Goal: Task Accomplishment & Management: Use online tool/utility

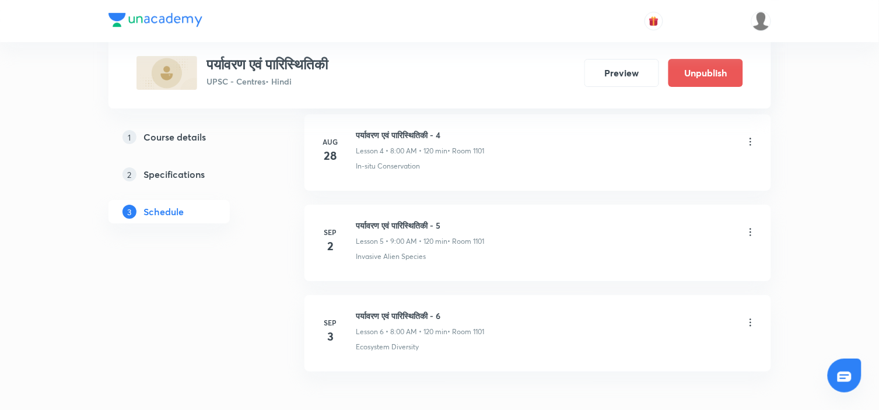
scroll to position [1068, 0]
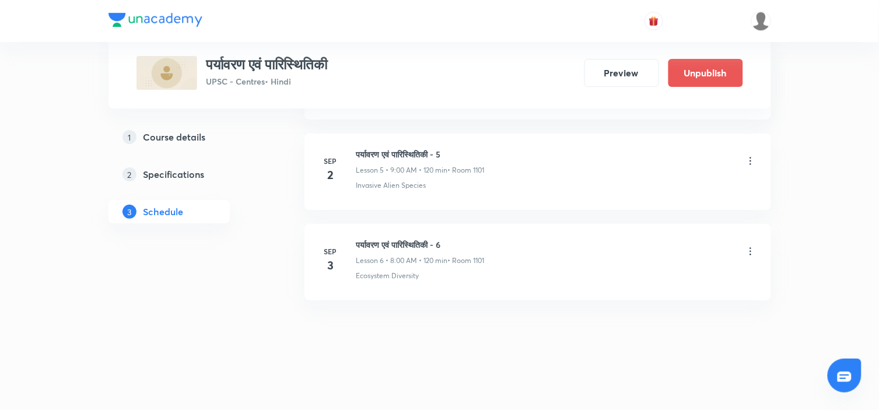
click at [388, 240] on h6 "पर्यावरण एवं पारिस्थितिकी - 6" at bounding box center [420, 245] width 128 height 12
copy h6 "पर्यावरण एवं पारिस्थितिकी - 6"
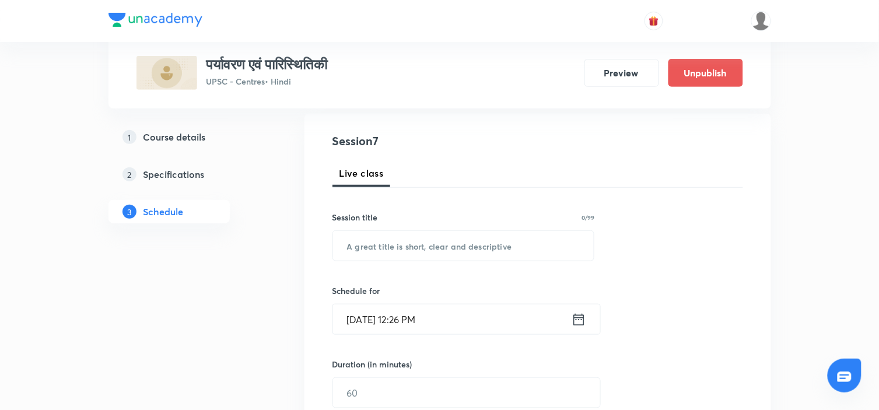
scroll to position [0, 0]
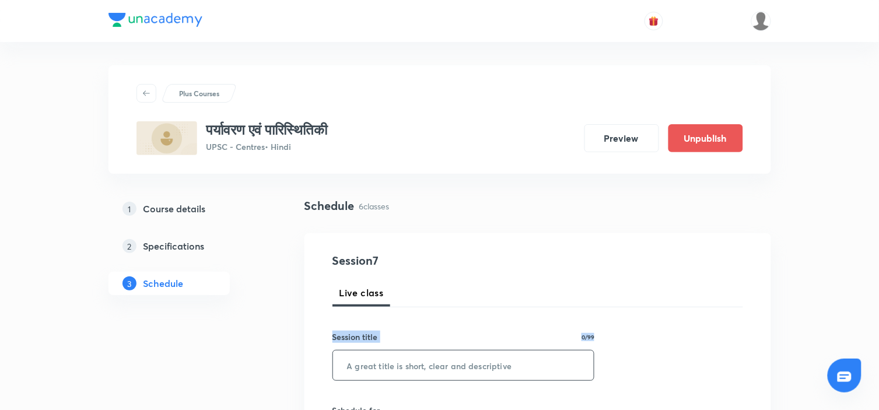
drag, startPoint x: 388, startPoint y: 240, endPoint x: 389, endPoint y: 358, distance: 117.8
click at [389, 349] on input "text" at bounding box center [463, 366] width 261 height 30
paste input "पर्यावरण एवं पारिस्थितिकी - 6"
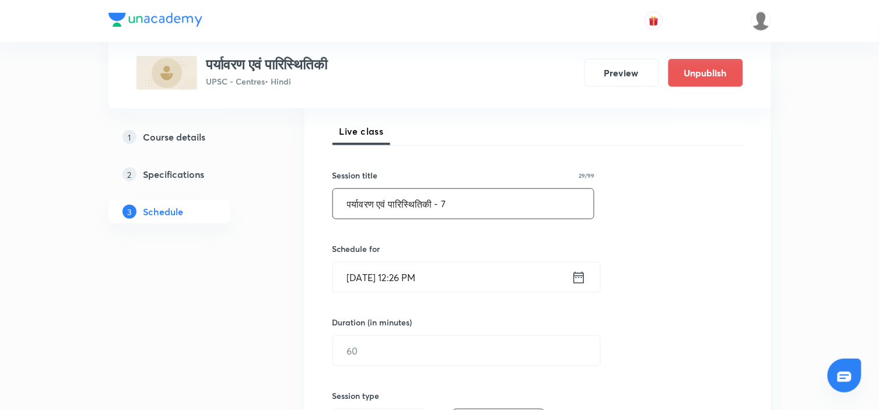
scroll to position [162, 0]
type input "पर्यावरण एवं पारिस्थितिकी - 7"
click at [580, 278] on icon at bounding box center [579, 277] width 15 height 16
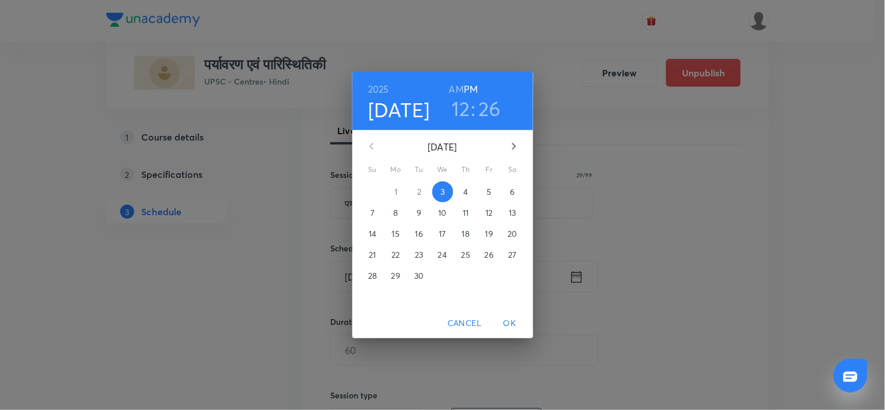
click at [464, 190] on p "4" at bounding box center [465, 192] width 5 height 12
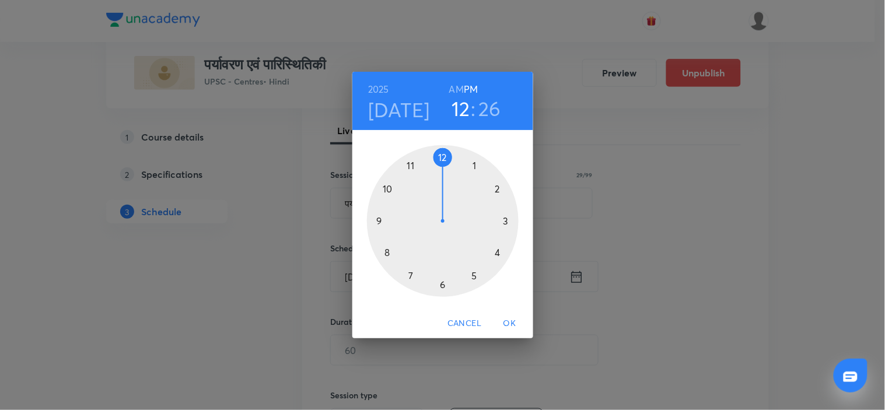
click at [456, 90] on h6 "AM" at bounding box center [456, 89] width 15 height 16
click at [387, 254] on div at bounding box center [443, 221] width 152 height 152
click at [442, 158] on div at bounding box center [443, 221] width 152 height 152
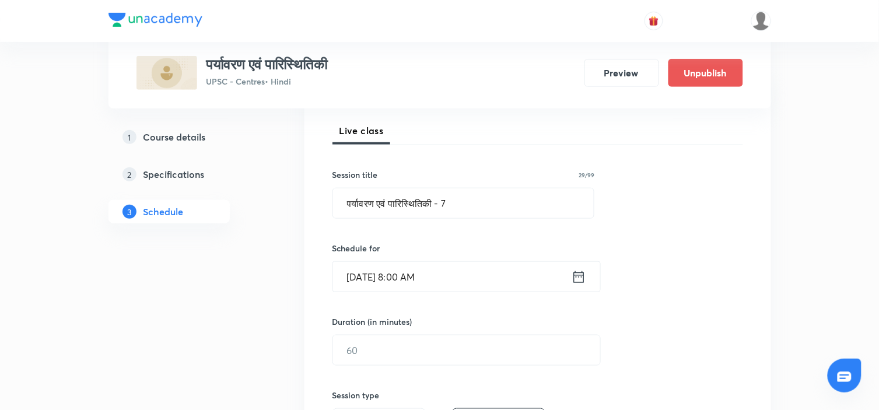
click at [654, 281] on div "Session 7 Live class Session title 29/99 पर्यावरण एवं पारिस्थितिकी - 7 ​ Schedu…" at bounding box center [537, 364] width 411 height 548
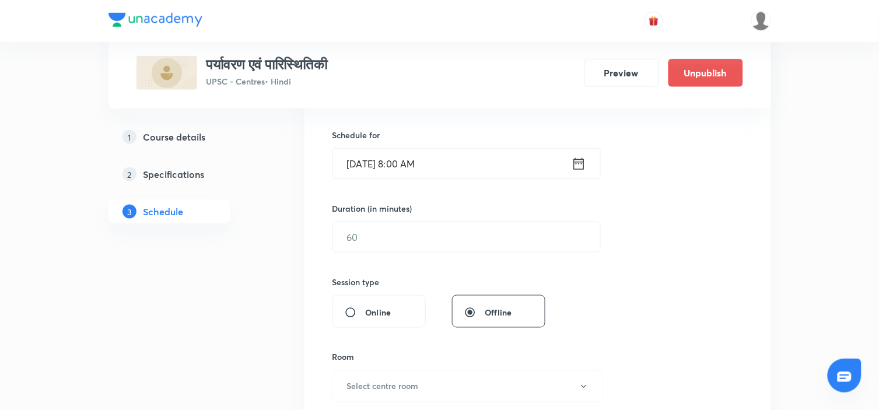
scroll to position [276, 0]
click at [478, 253] on div "Session 7 Live class Session title 29/99 पर्यावरण एवं पारिस्थितिकी - 7 ​ Schedu…" at bounding box center [537, 250] width 411 height 548
click at [475, 249] on input "text" at bounding box center [466, 236] width 267 height 30
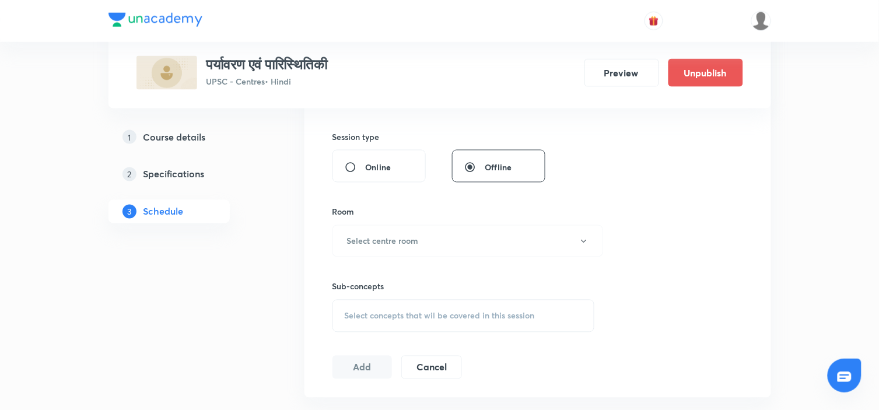
scroll to position [421, 0]
type input "120"
click at [559, 228] on button "Select centre room" at bounding box center [467, 241] width 271 height 32
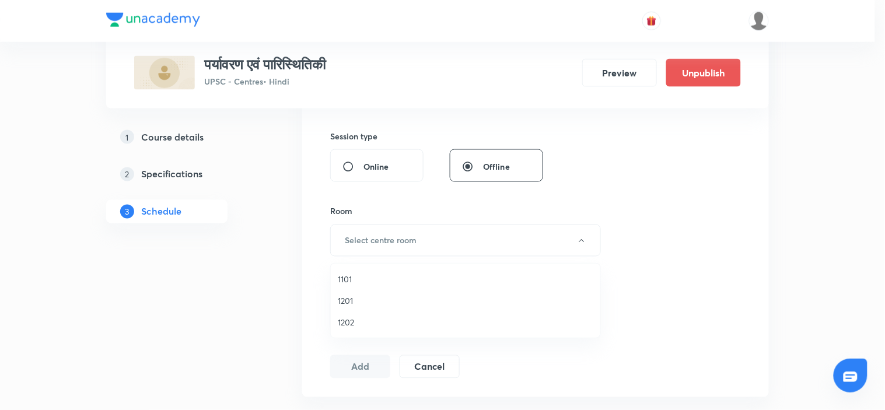
click at [339, 273] on span "1101" at bounding box center [465, 279] width 255 height 12
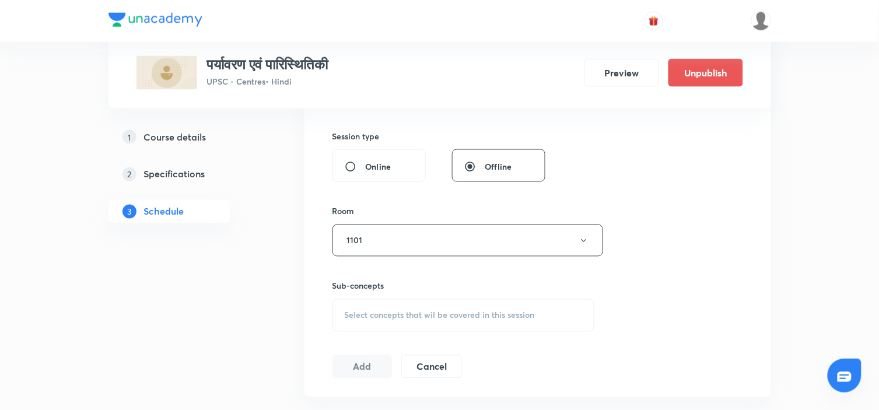
click at [425, 315] on span "Select concepts that wil be covered in this session" at bounding box center [440, 315] width 190 height 9
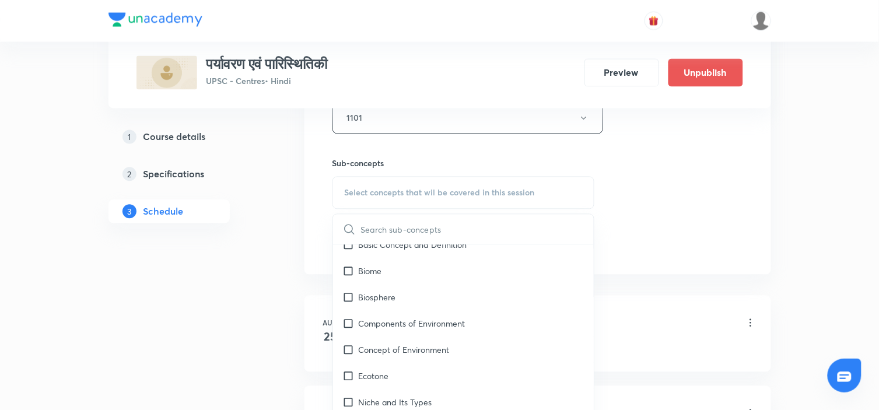
scroll to position [1431, 0]
click at [465, 318] on p "Components of Environment" at bounding box center [412, 323] width 107 height 12
checkbox input "true"
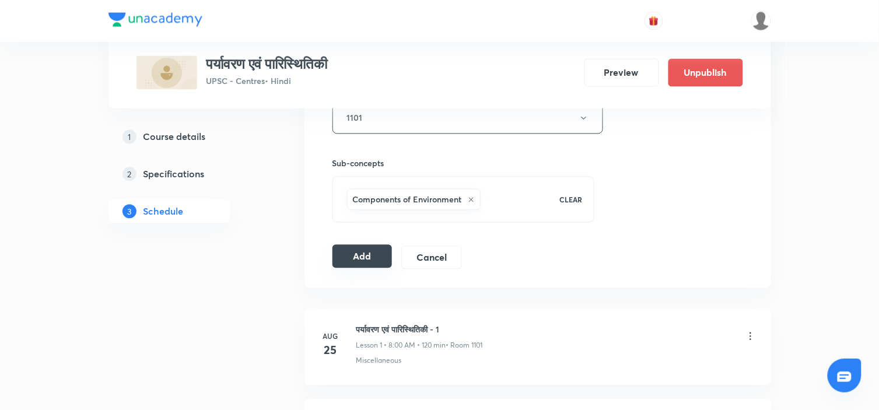
click at [379, 247] on button "Add" at bounding box center [362, 256] width 60 height 23
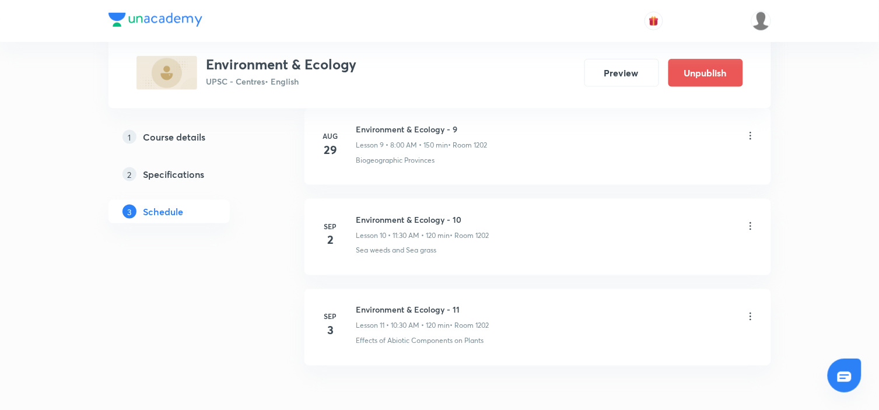
scroll to position [1521, 0]
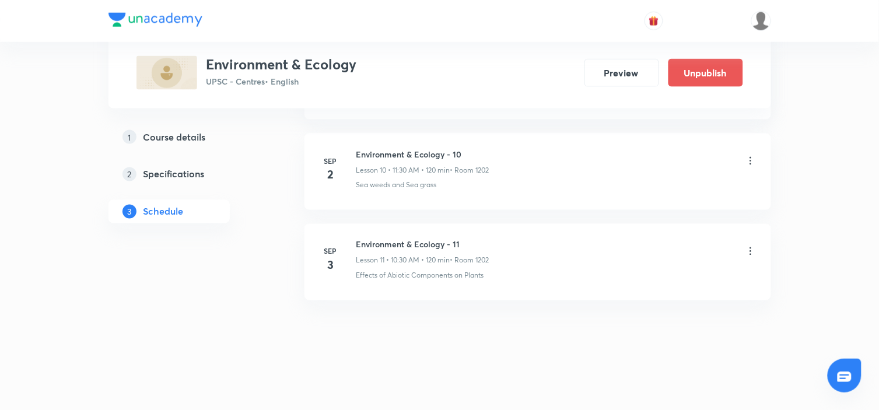
click at [398, 244] on h6 "Environment & Ecology - 11" at bounding box center [422, 245] width 133 height 12
copy h6 "Environment & Ecology - 11"
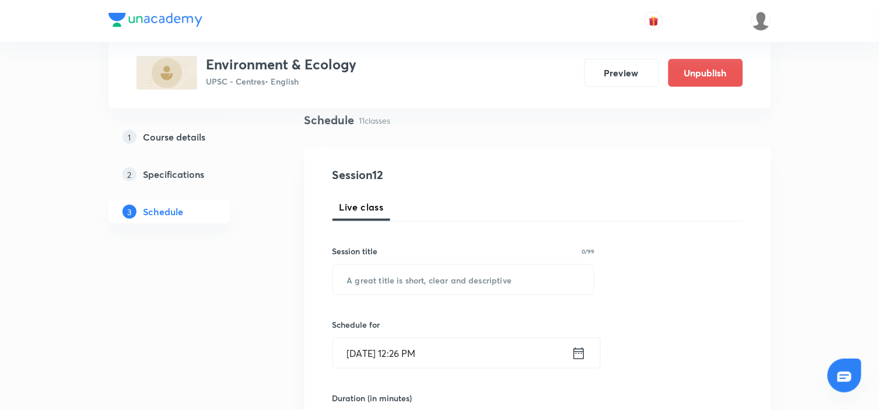
scroll to position [86, 0]
click at [393, 275] on input "text" at bounding box center [463, 279] width 261 height 30
paste input "Environment & Ecology - 11"
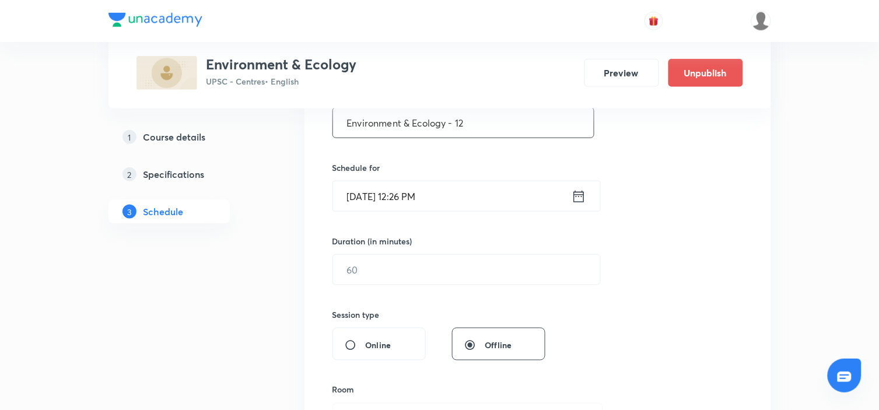
type input "Environment & Ecology - 12"
click at [584, 196] on icon at bounding box center [578, 196] width 10 height 12
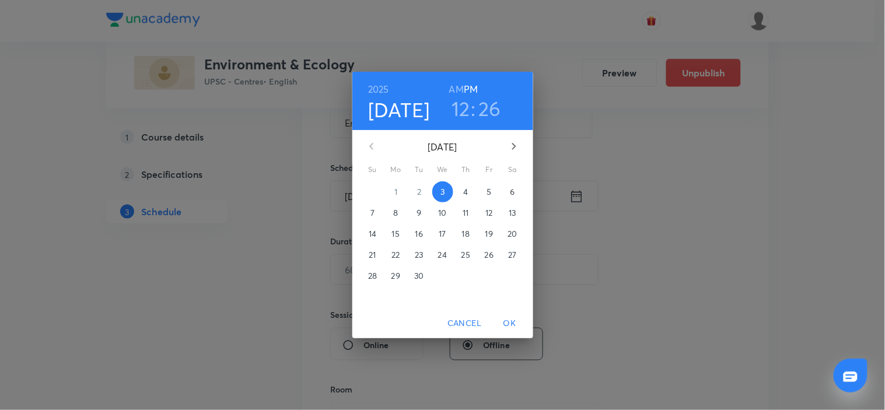
click at [467, 184] on button "4" at bounding box center [466, 191] width 21 height 21
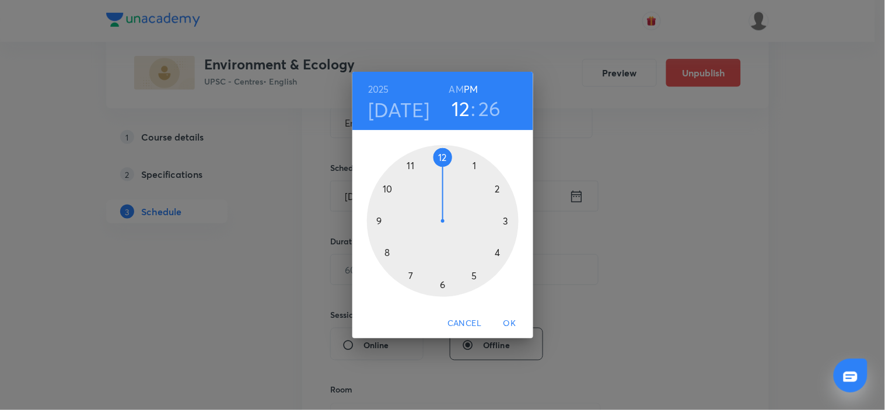
click at [454, 91] on h6 "AM" at bounding box center [456, 89] width 15 height 16
click at [388, 190] on div at bounding box center [443, 221] width 152 height 152
click at [442, 288] on div at bounding box center [443, 221] width 152 height 152
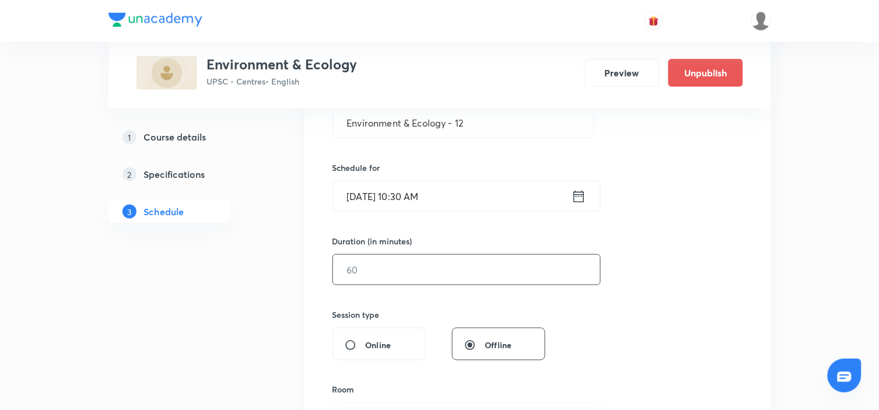
click at [416, 273] on input "text" at bounding box center [466, 270] width 267 height 30
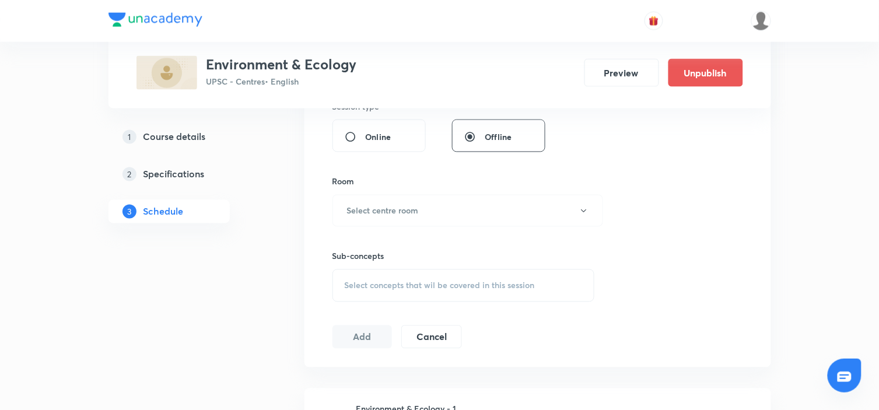
scroll to position [451, 0]
type input "120"
click at [429, 208] on button "Select centre room" at bounding box center [467, 210] width 271 height 32
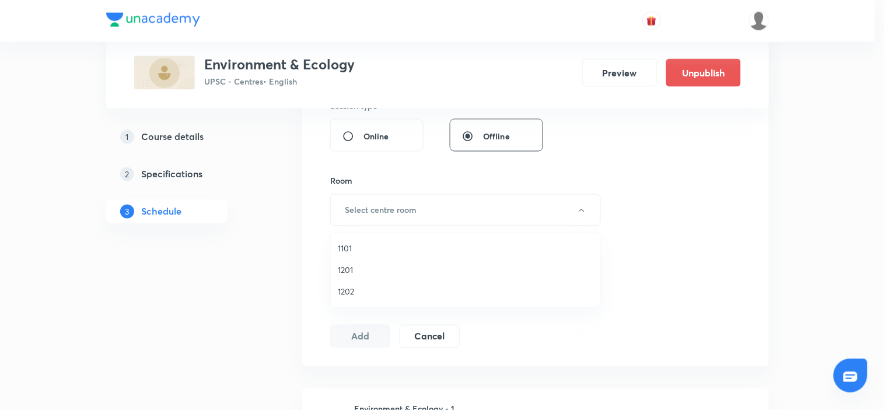
click at [348, 293] on span "1202" at bounding box center [465, 291] width 255 height 12
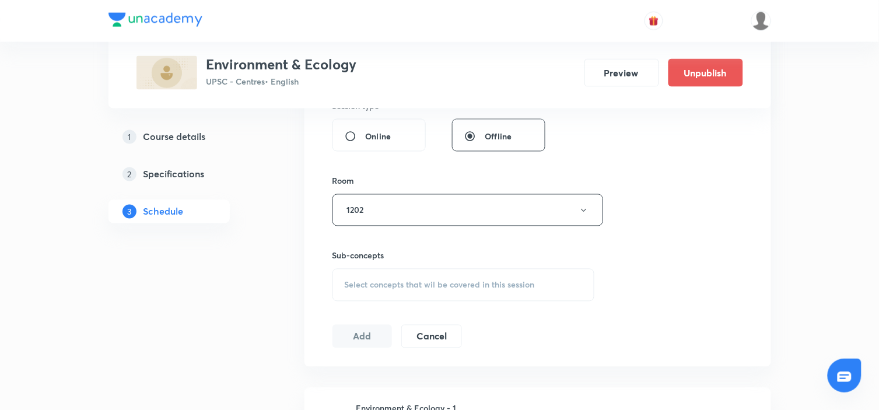
click at [425, 274] on div "Select concepts that wil be covered in this session" at bounding box center [463, 285] width 262 height 33
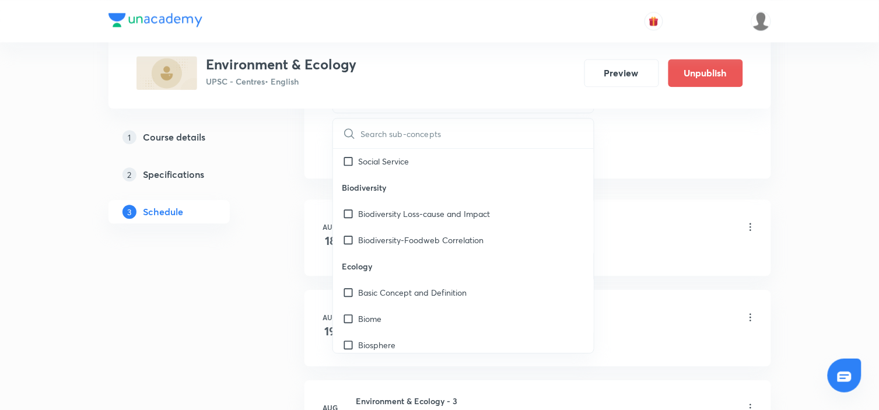
scroll to position [1300, 0]
click at [433, 244] on p "Biodiversity-Foodweb Correlation" at bounding box center [421, 239] width 125 height 12
checkbox input "true"
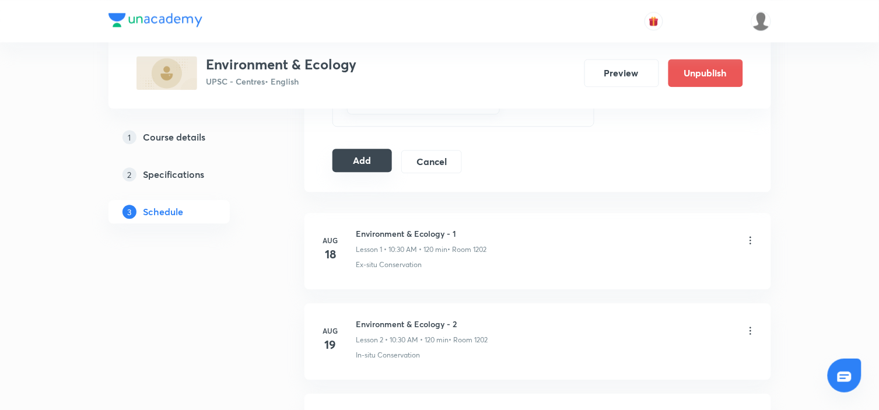
click at [359, 159] on button "Add" at bounding box center [362, 160] width 60 height 23
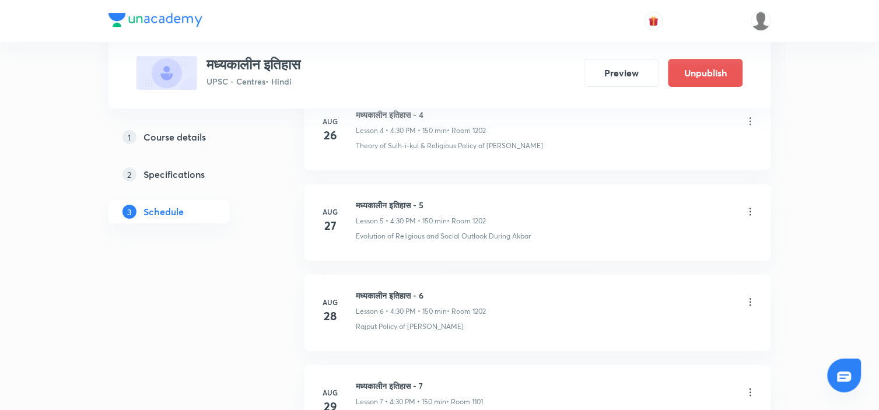
scroll to position [1430, 0]
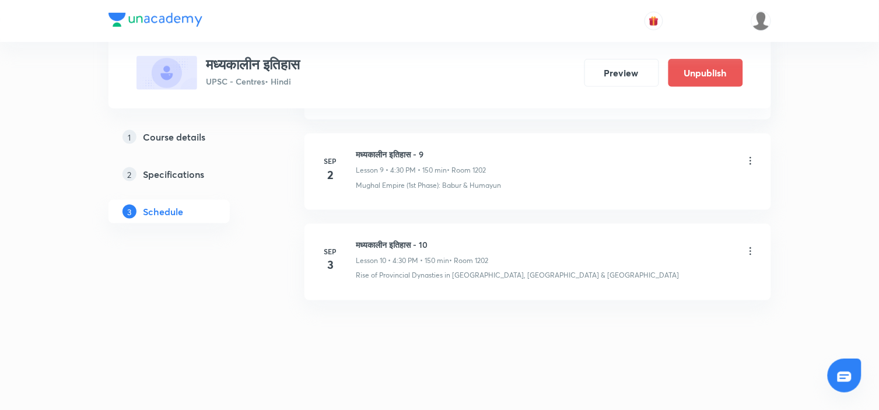
click at [402, 248] on h6 "मध्यकालीन इतिहास - 10" at bounding box center [422, 245] width 132 height 12
copy h6 "मध्यकालीन इतिहास - 10"
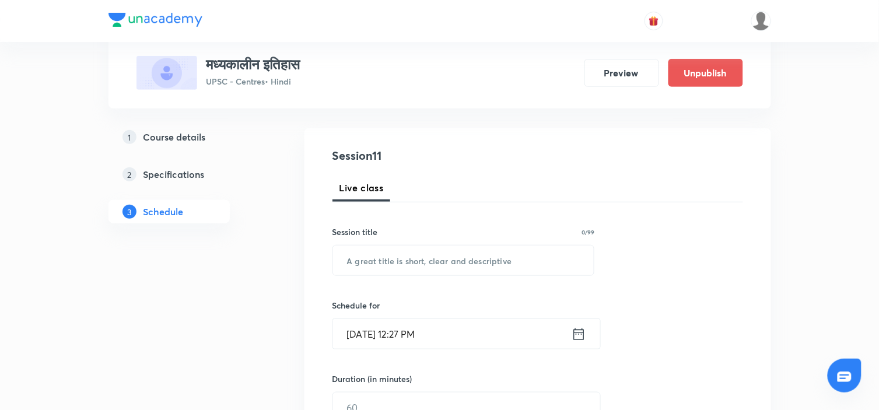
scroll to position [106, 0]
click at [384, 253] on input "text" at bounding box center [463, 260] width 261 height 30
paste input "मध्यकालीन इतिहास - 10"
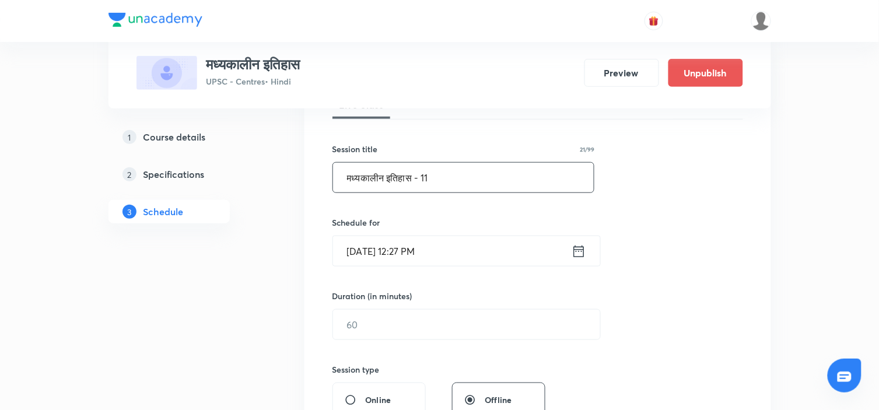
type input "मध्यकालीन इतिहास - 11"
click at [583, 255] on icon at bounding box center [578, 251] width 10 height 12
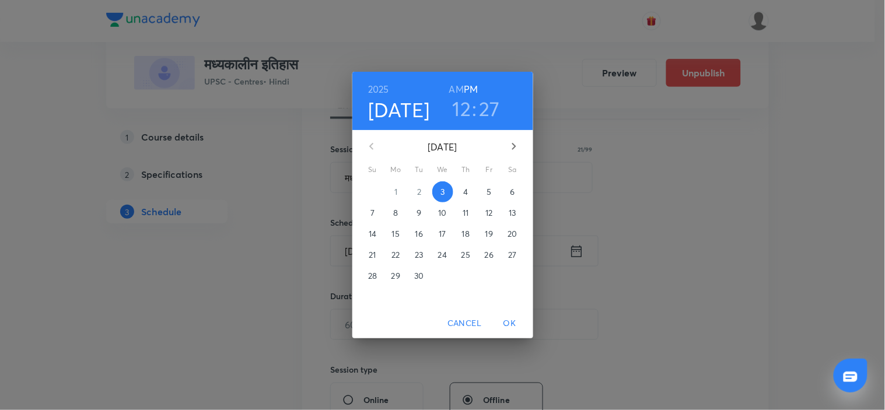
click at [465, 194] on p "4" at bounding box center [465, 192] width 5 height 12
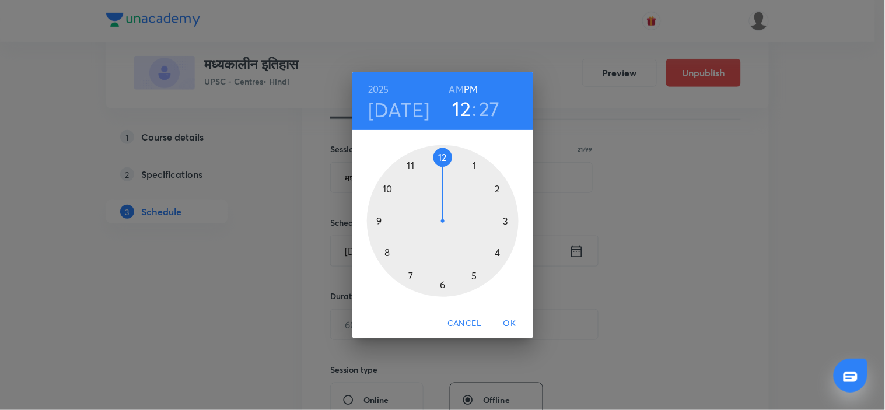
click at [496, 254] on div at bounding box center [443, 221] width 152 height 152
click at [439, 286] on div at bounding box center [443, 221] width 152 height 152
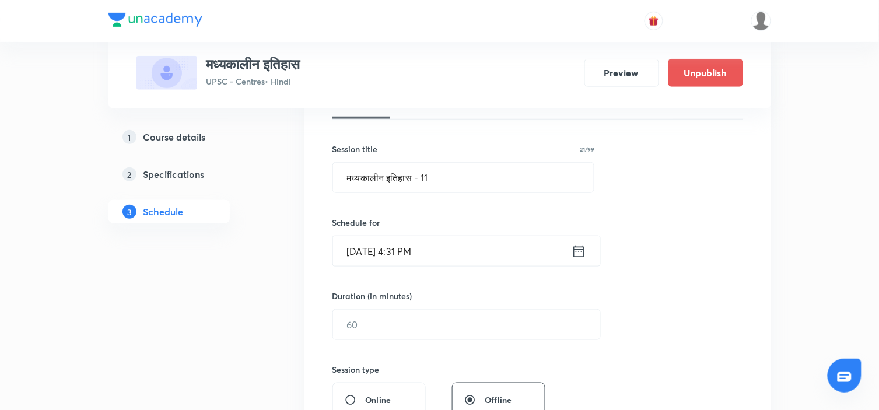
click at [579, 254] on icon at bounding box center [579, 251] width 15 height 16
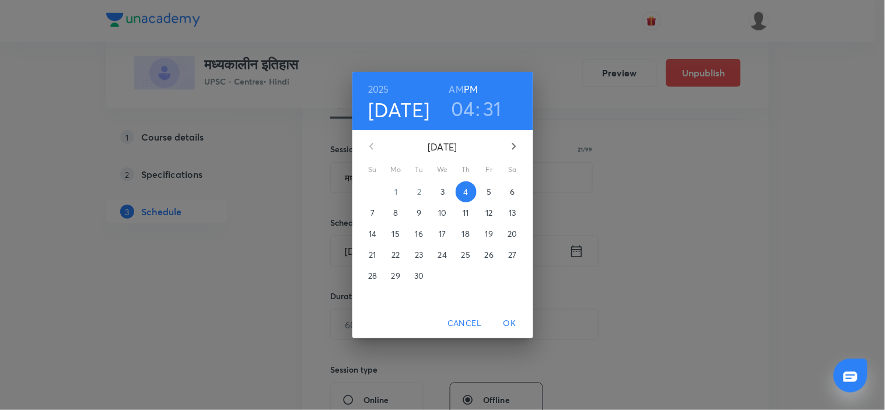
click at [491, 105] on h3 "31" at bounding box center [492, 108] width 19 height 24
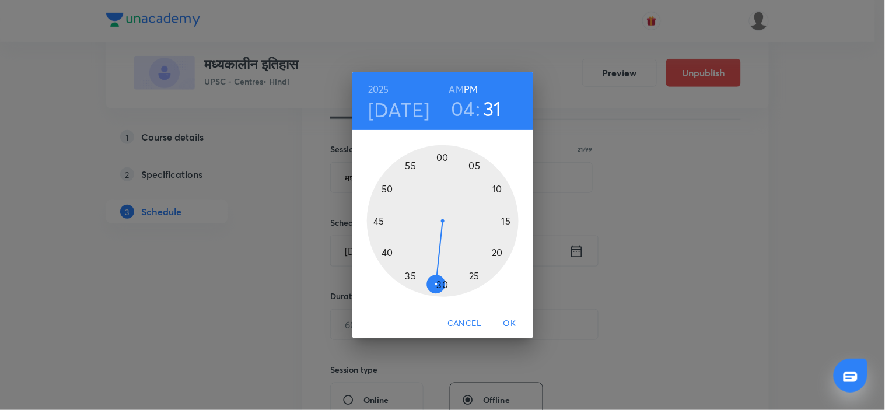
click at [443, 289] on div at bounding box center [443, 221] width 152 height 152
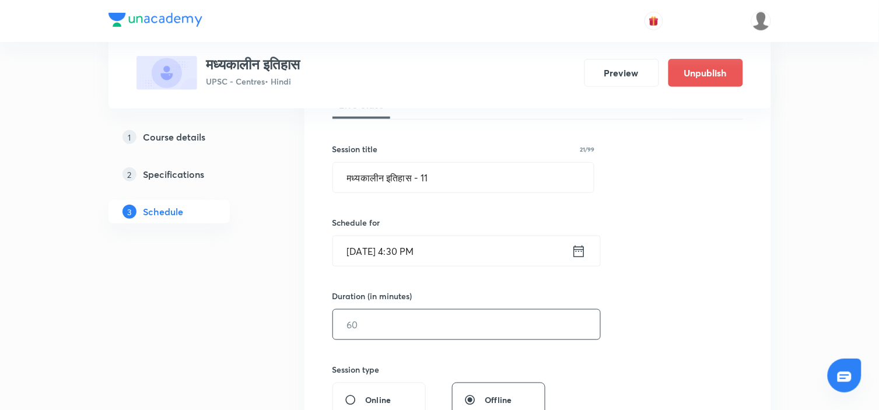
click at [415, 335] on input "text" at bounding box center [466, 325] width 267 height 30
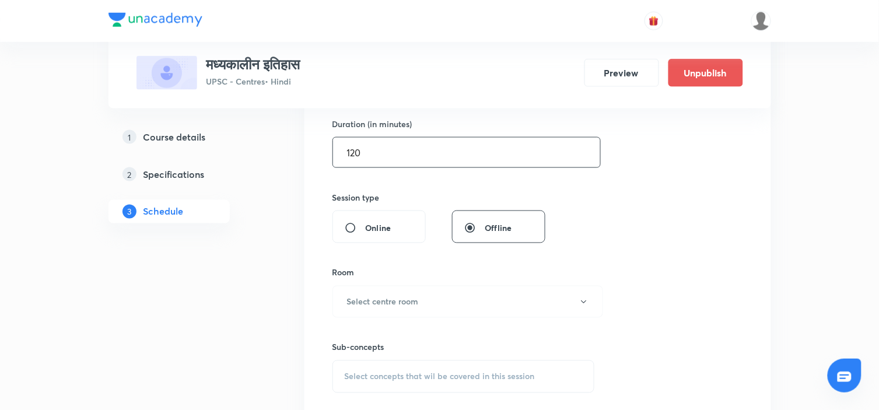
scroll to position [362, 0]
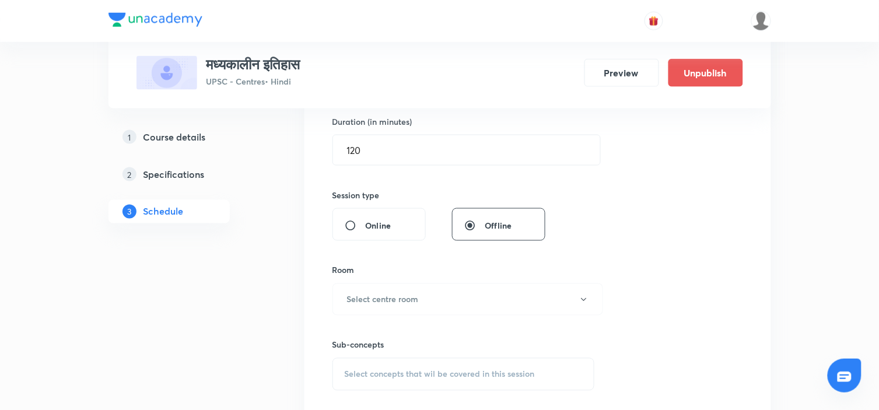
click at [671, 218] on div "Session 11 Live class Session title 21/99 मध्यकालीन इतिहास - 11 ​ Schedule for …" at bounding box center [537, 164] width 411 height 548
click at [430, 152] on input "120" at bounding box center [466, 150] width 267 height 30
type input "150"
click at [517, 293] on button "Select centre room" at bounding box center [467, 299] width 271 height 32
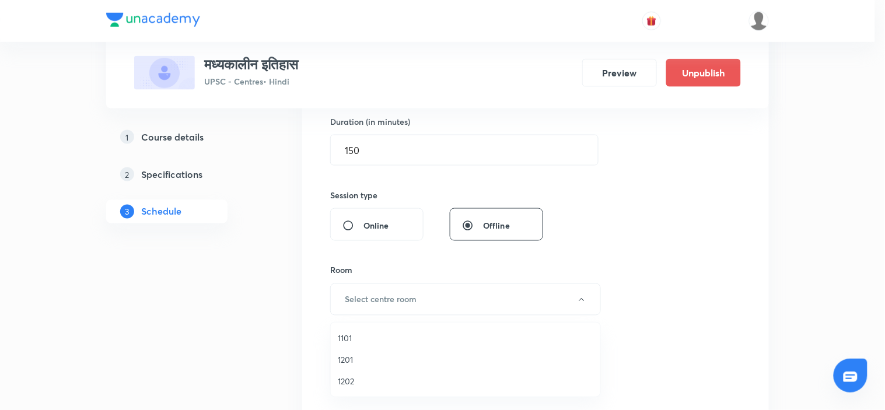
click at [348, 349] on span "1202" at bounding box center [465, 381] width 255 height 12
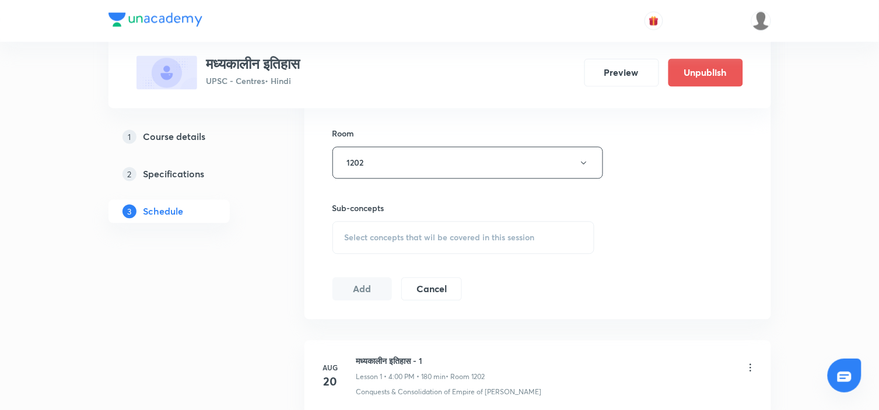
scroll to position [499, 0]
click at [472, 233] on span "Select concepts that wil be covered in this session" at bounding box center [440, 237] width 190 height 9
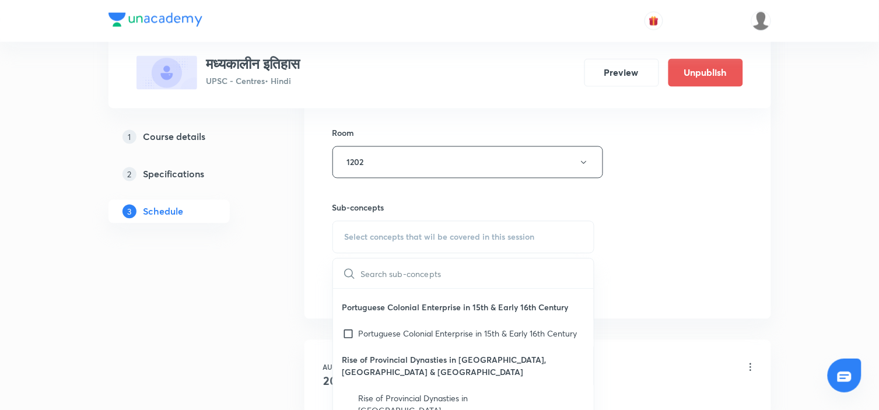
scroll to position [692, 0]
checkbox input "true"
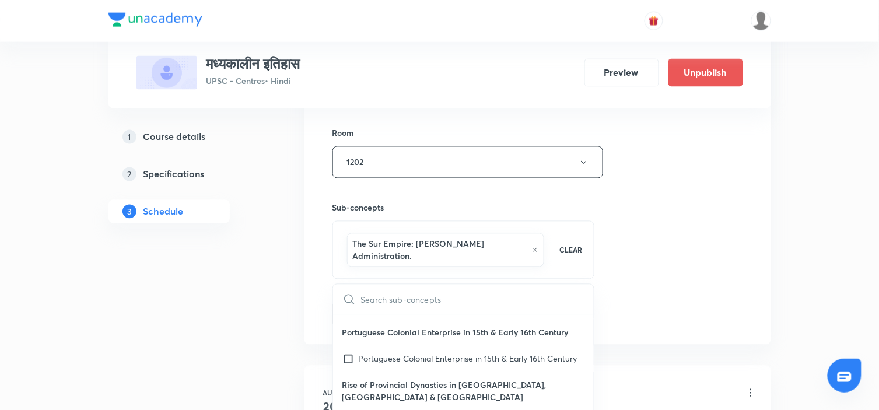
click at [690, 211] on div "Session 11 Live class Session title 21/99 मध्यकालीन इतिहास - 11 ​ Schedule for …" at bounding box center [537, 39] width 411 height 573
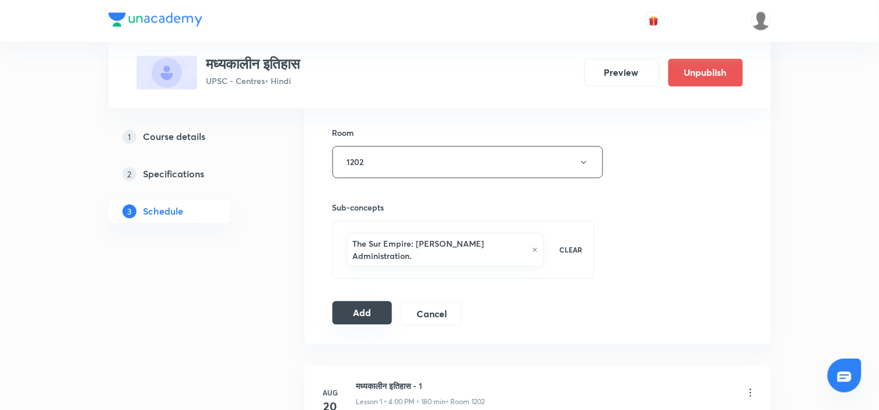
click at [360, 304] on button "Add" at bounding box center [362, 313] width 60 height 23
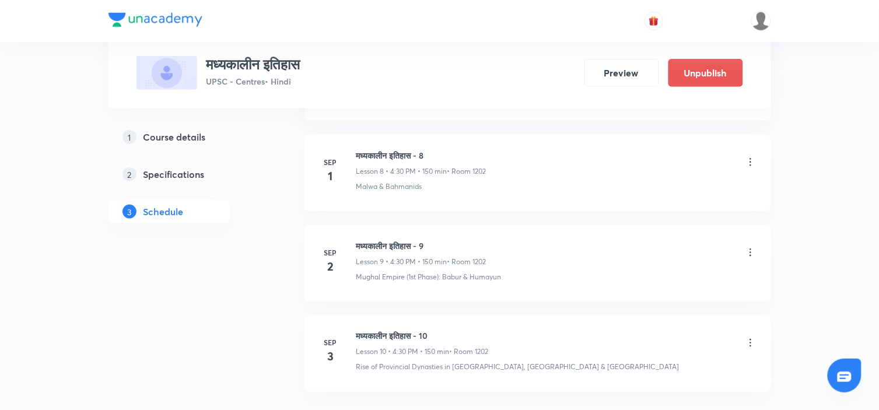
scroll to position [1444, 0]
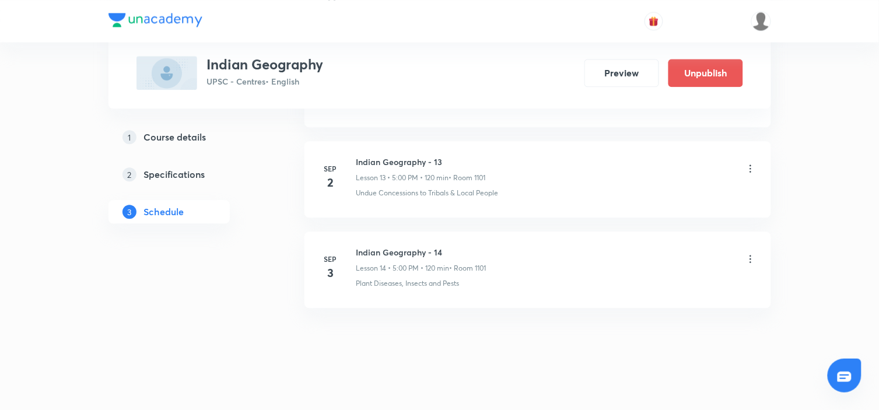
scroll to position [1793, 0]
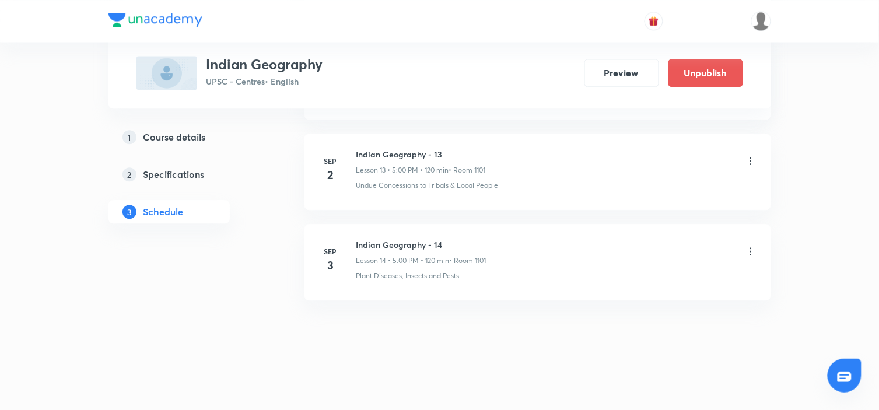
click at [407, 243] on h6 "Indian Geography - 14" at bounding box center [421, 245] width 130 height 12
copy h6 "Indian Geography - 14"
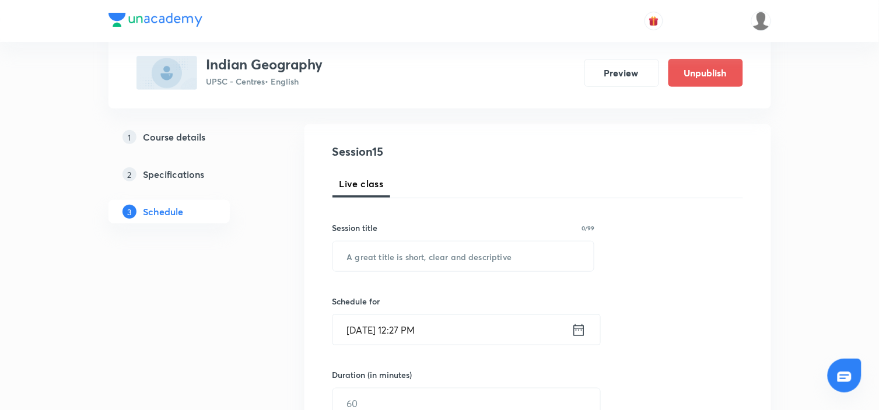
scroll to position [125, 0]
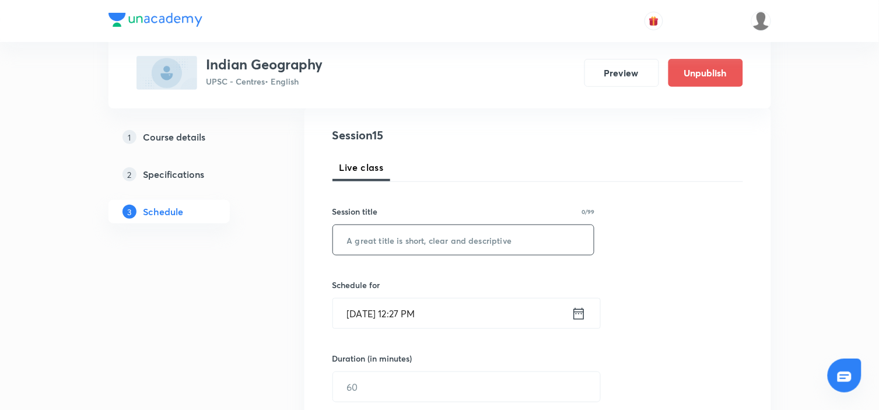
click at [394, 243] on input "text" at bounding box center [463, 240] width 261 height 30
paste input "Indian Geography - 14"
type input "Indian Geography - 15"
click at [682, 172] on div "Live class" at bounding box center [537, 167] width 411 height 28
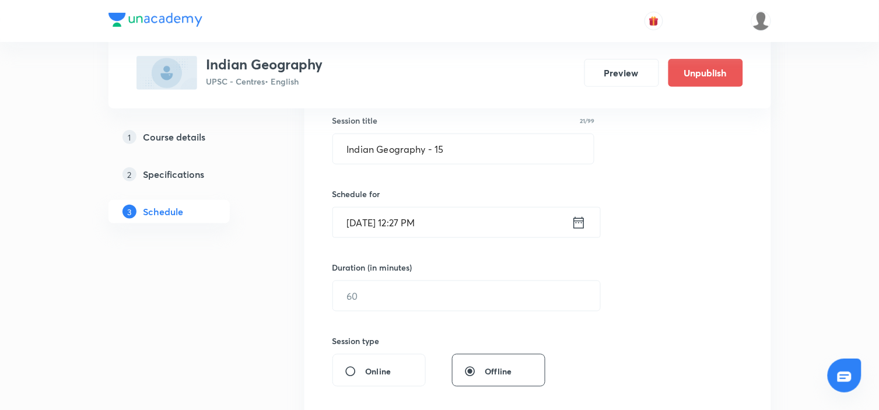
scroll to position [219, 0]
click at [572, 219] on icon at bounding box center [579, 220] width 15 height 16
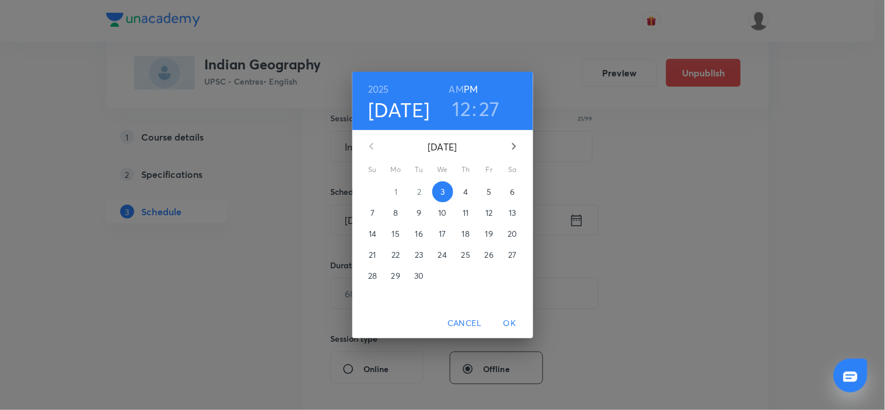
click at [462, 189] on span "4" at bounding box center [466, 192] width 21 height 12
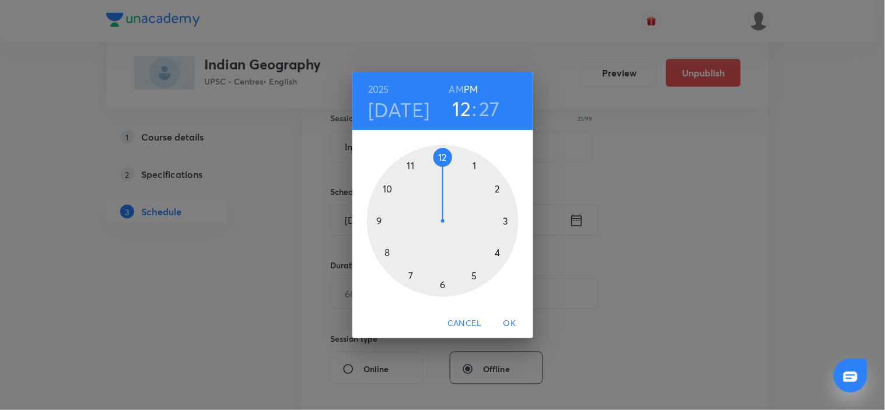
click at [475, 278] on div at bounding box center [443, 221] width 152 height 152
click at [440, 157] on div at bounding box center [443, 221] width 152 height 152
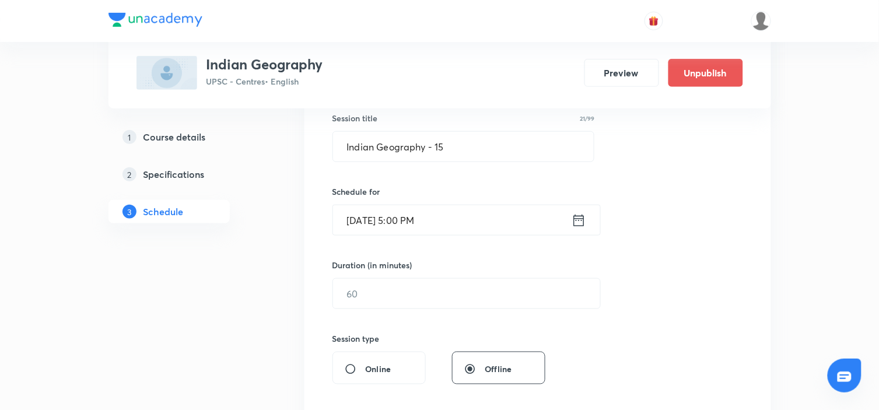
click at [488, 318] on div "Session 15 Live class Session title 21/99 Indian Geography - 15 ​ Schedule for …" at bounding box center [537, 307] width 411 height 548
click at [465, 304] on input "text" at bounding box center [466, 294] width 267 height 30
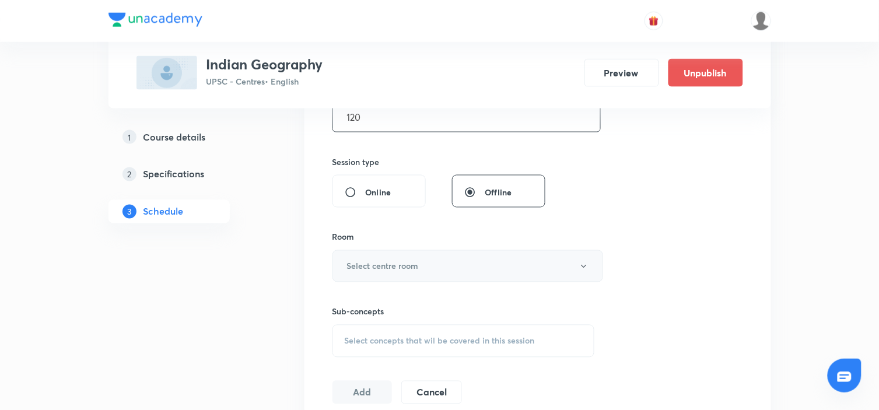
scroll to position [397, 0]
type input "120"
click at [485, 266] on button "Select centre room" at bounding box center [467, 265] width 271 height 32
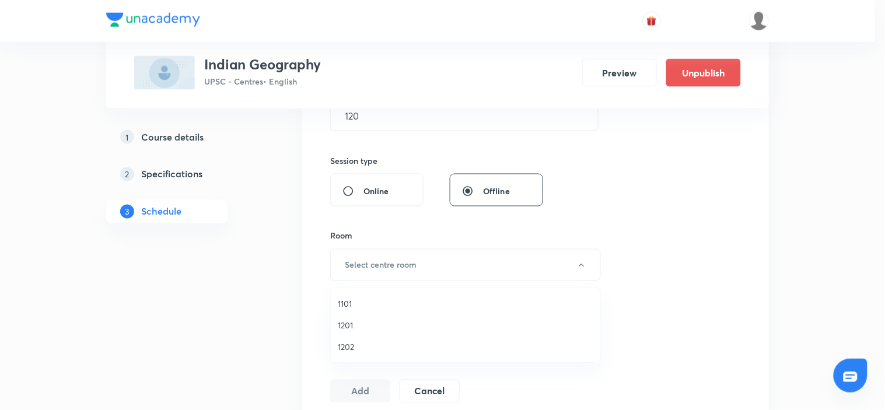
click at [348, 301] on span "1101" at bounding box center [465, 303] width 255 height 12
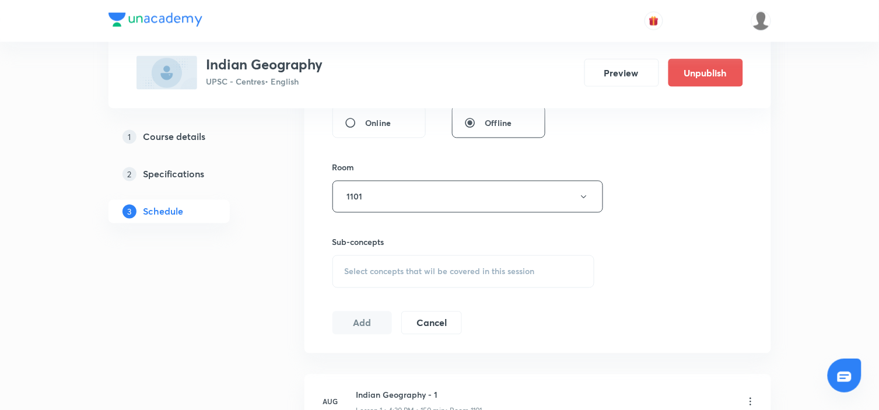
scroll to position [475, 0]
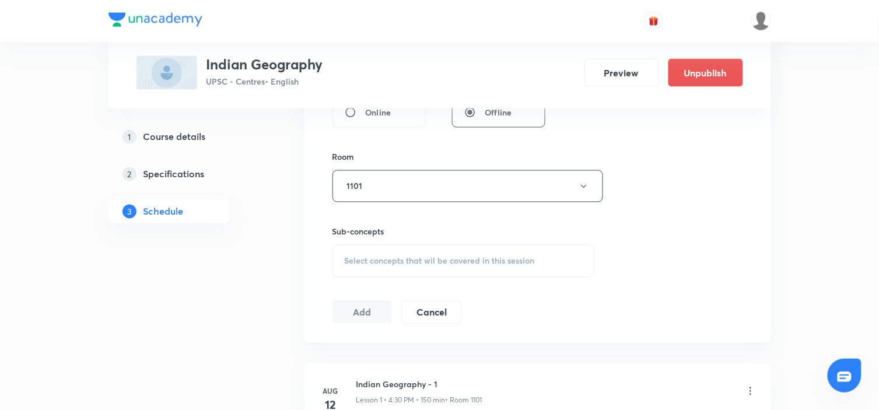
click at [470, 253] on div "Select concepts that wil be covered in this session" at bounding box center [463, 261] width 262 height 33
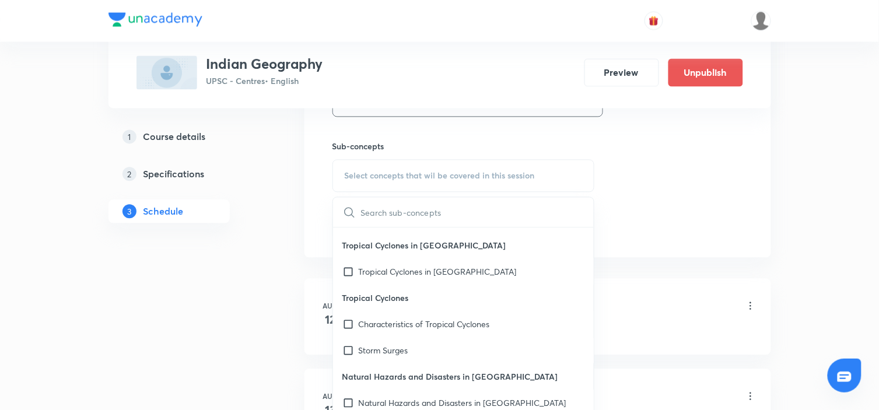
scroll to position [2262, 0]
click at [442, 334] on div "Characteristics of Tropical Cyclones" at bounding box center [463, 324] width 261 height 26
checkbox input "true"
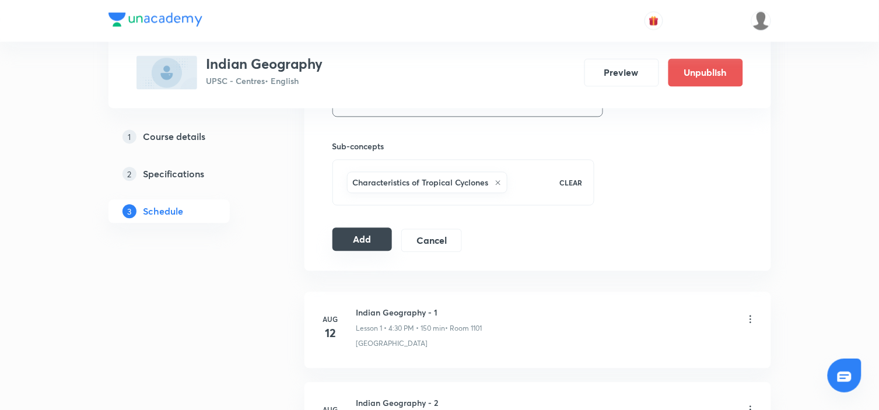
click at [368, 236] on button "Add" at bounding box center [362, 239] width 60 height 23
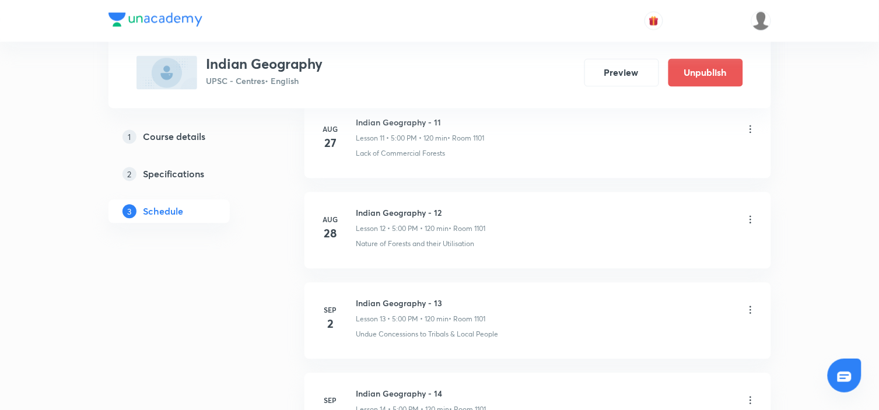
scroll to position [1806, 0]
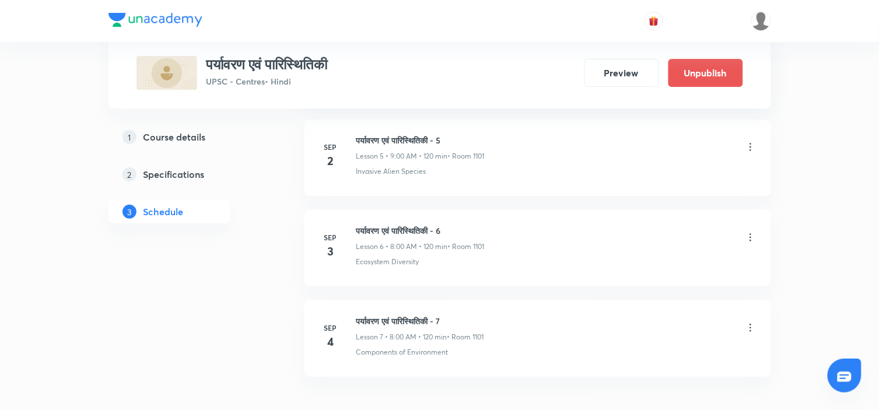
click at [143, 13] on img at bounding box center [155, 20] width 94 height 14
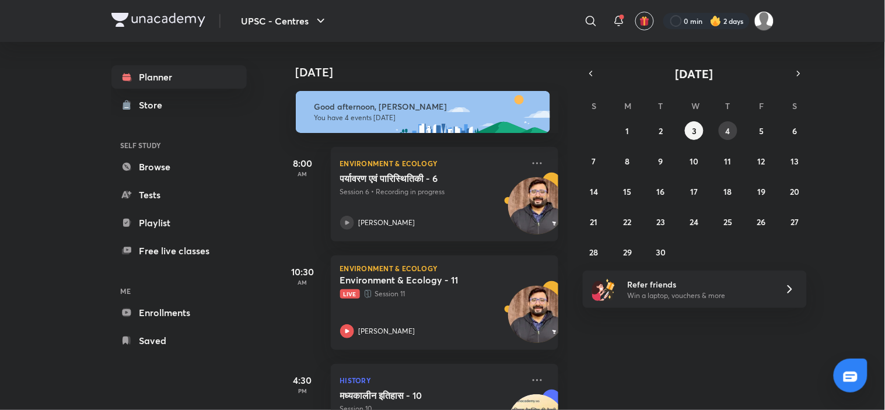
click at [727, 131] on abbr "4" at bounding box center [728, 130] width 5 height 11
